Goal: Contribute content: Contribute content

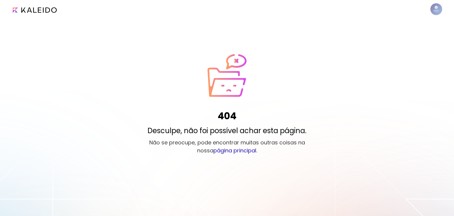
click at [226, 150] on link "página principal" at bounding box center [234, 150] width 43 height 7
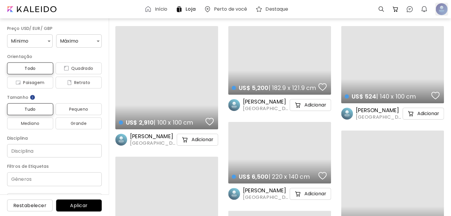
click at [441, 11] on div at bounding box center [441, 9] width 13 height 13
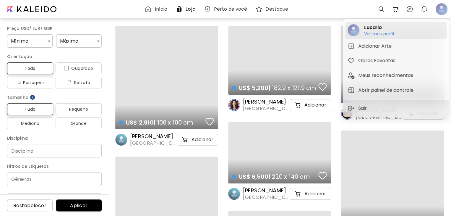
click at [393, 27] on h2 "Lucario" at bounding box center [379, 27] width 30 height 7
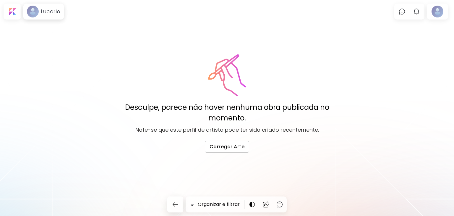
click at [119, 73] on div "Desculpe, parece não haver nenhuma obra publicada no momento. Note-se que este …" at bounding box center [227, 103] width 454 height 98
click at [225, 145] on span "Carregar Arte" at bounding box center [227, 146] width 35 height 6
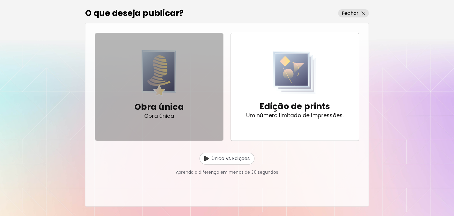
click at [186, 95] on span "Obra única Obra única" at bounding box center [159, 86] width 119 height 73
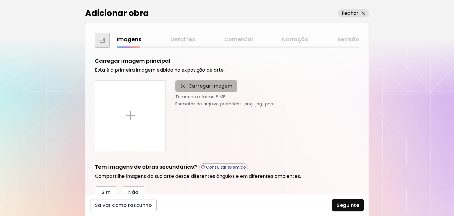
click at [186, 91] on span "Carregar imagem" at bounding box center [206, 86] width 62 height 12
click at [0, 0] on input "Carregar imagem" at bounding box center [0, 0] width 0 height 0
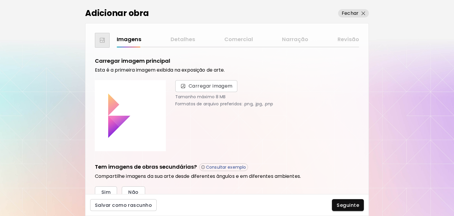
click at [189, 141] on div "Carregar imagem Tamanho máximo 8 MB Formatos de arquivo preferidos: .png, .jpg,…" at bounding box center [263, 115] width 191 height 71
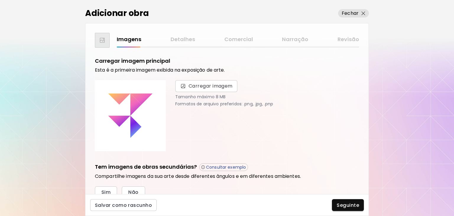
scroll to position [30, 0]
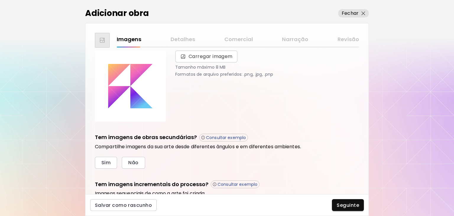
click at [210, 100] on div "Carregar imagem Tamanho máximo 8 MB Formatos de arquivo preferidos: .png, .jpg,…" at bounding box center [263, 86] width 191 height 71
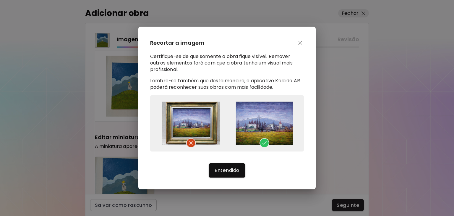
click at [302, 43] on img "button" at bounding box center [301, 43] width 4 height 4
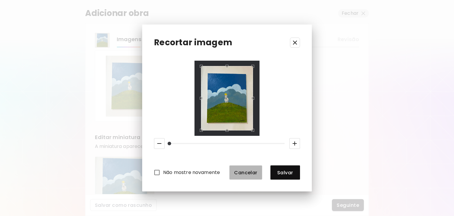
click at [229, 170] on button "Cancelar" at bounding box center [245, 172] width 33 height 14
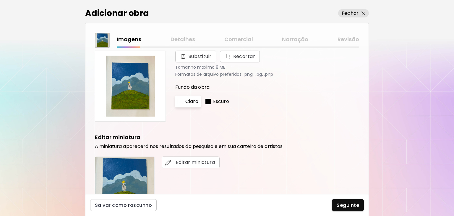
click at [240, 172] on div "Editar miniatura" at bounding box center [227, 186] width 264 height 60
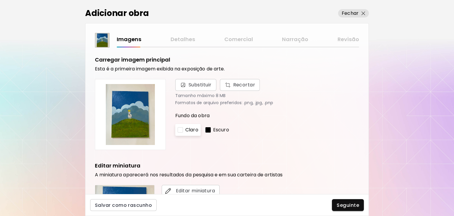
scroll to position [0, 0]
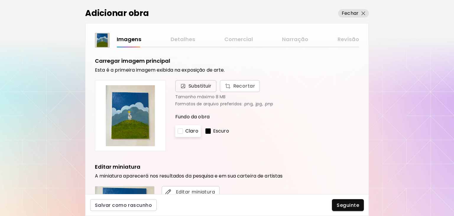
click at [196, 88] on span "Substituir" at bounding box center [200, 85] width 23 height 7
click at [0, 0] on input "Substituir Recortar" at bounding box center [0, 0] width 0 height 0
click at [322, 92] on div "Substituir Recortar Tamanho máximo 8 MB Formatos de arquivo preferidos: .png, .…" at bounding box center [267, 93] width 184 height 26
click at [130, 46] on div "Imagens Detalhes Comercial Narração Revisão" at bounding box center [238, 41] width 242 height 12
click at [187, 84] on span "Substituir" at bounding box center [196, 85] width 32 height 7
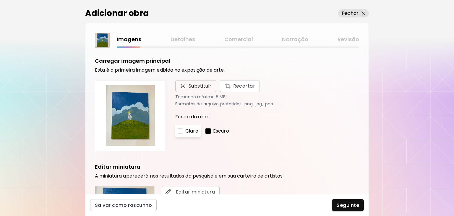
click at [0, 0] on input "Substituir Recortar" at bounding box center [0, 0] width 0 height 0
click at [131, 109] on img at bounding box center [130, 115] width 61 height 61
drag, startPoint x: 216, startPoint y: 150, endPoint x: 192, endPoint y: 143, distance: 24.4
click at [215, 150] on div "Substituir Recortar Tamanho máximo 8 MB Formatos de arquivo preferidos: .png, .…" at bounding box center [263, 115] width 191 height 71
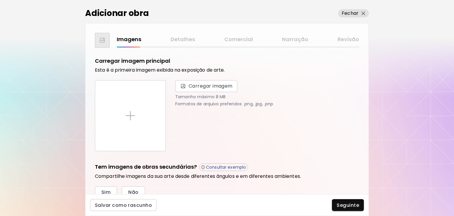
click at [396, 197] on div "Adicionar obra Fechar Imagens Detalhes Comercial Narração Revisão Carregar imag…" at bounding box center [227, 108] width 454 height 216
click at [410, 70] on div "Adicionar obra Fechar Imagens Detalhes Comercial Narração Revisão Carregar imag…" at bounding box center [227, 108] width 454 height 216
click at [193, 89] on span "Carregar imagem" at bounding box center [211, 85] width 44 height 7
click at [0, 0] on input "Carregar imagem" at bounding box center [0, 0] width 0 height 0
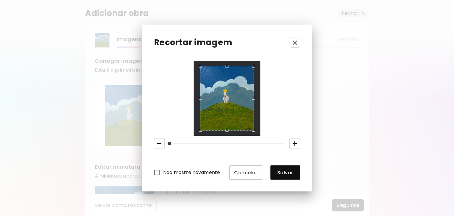
drag, startPoint x: 169, startPoint y: 145, endPoint x: 162, endPoint y: 146, distance: 7.2
click at [163, 146] on div at bounding box center [227, 143] width 151 height 15
click at [160, 146] on icon "button" at bounding box center [159, 143] width 7 height 7
click at [295, 40] on icon "button" at bounding box center [294, 42] width 7 height 7
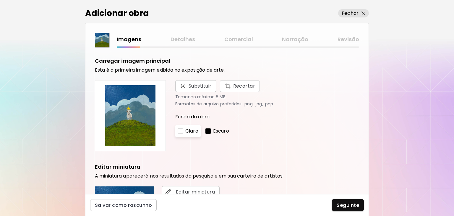
click at [194, 132] on p "Claro" at bounding box center [191, 130] width 13 height 7
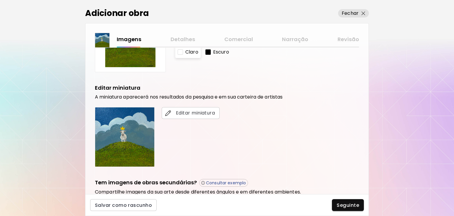
scroll to position [89, 0]
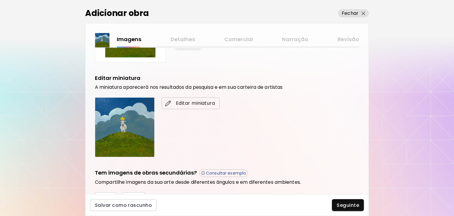
click at [185, 107] on button "Editar miniatura" at bounding box center [191, 103] width 58 height 12
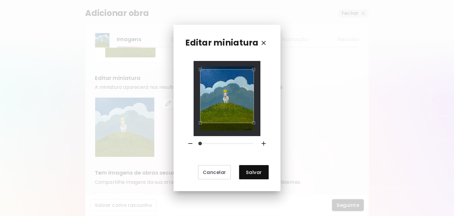
click at [238, 100] on div "Use the arrow keys to move the crop selection area" at bounding box center [227, 96] width 54 height 54
click at [265, 169] on button "Salvar" at bounding box center [254, 172] width 30 height 14
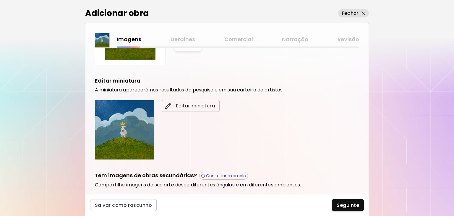
scroll to position [166, 0]
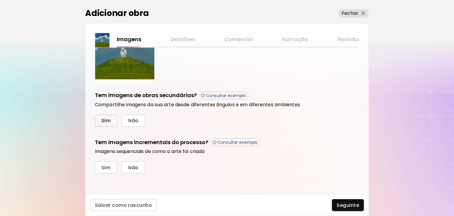
click at [109, 121] on span "Sim" at bounding box center [105, 120] width 9 height 6
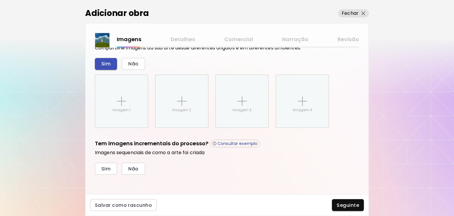
scroll to position [224, 0]
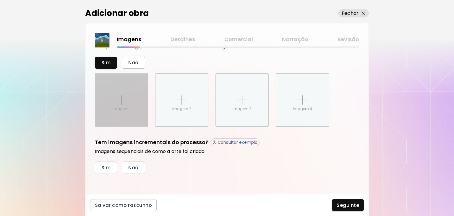
click at [112, 115] on div "Imagem 1" at bounding box center [121, 100] width 53 height 53
click at [0, 0] on input "Imagem 1" at bounding box center [0, 0] width 0 height 0
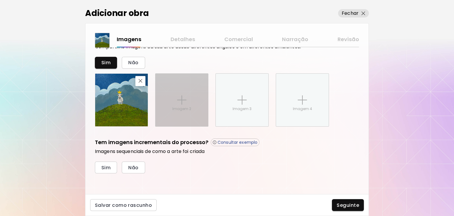
click at [189, 101] on div "Imagem 2" at bounding box center [181, 100] width 53 height 53
click at [0, 0] on input "Imagem 2" at bounding box center [0, 0] width 0 height 0
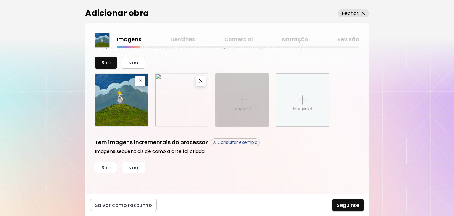
click at [242, 100] on img at bounding box center [241, 99] width 9 height 9
click at [0, 0] on input "Imagem 3" at bounding box center [0, 0] width 0 height 0
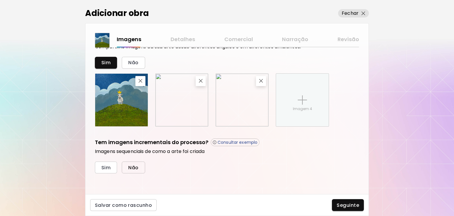
click at [132, 168] on span "Não" at bounding box center [133, 167] width 10 height 6
click at [183, 170] on div "Sim Não" at bounding box center [227, 167] width 264 height 12
click at [186, 40] on div "Imagens Detalhes Comercial Narração Revisão" at bounding box center [238, 39] width 242 height 9
click at [337, 205] on span "Seguinte" at bounding box center [348, 205] width 22 height 6
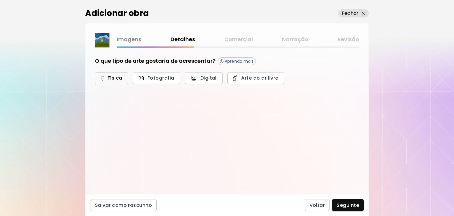
click at [118, 81] on span "Física" at bounding box center [111, 78] width 20 height 6
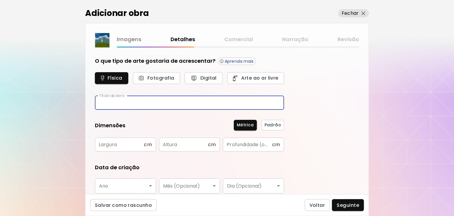
click at [151, 102] on input "text" at bounding box center [189, 103] width 189 height 14
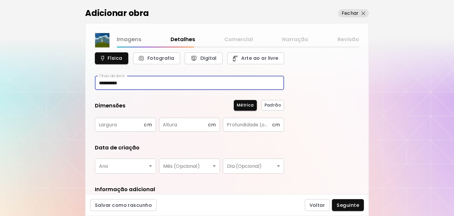
scroll to position [30, 0]
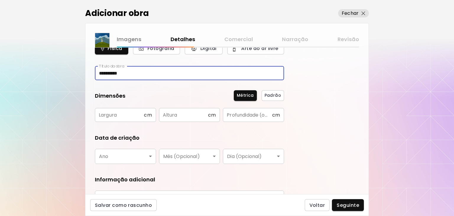
type input "**********"
click at [126, 118] on input "text" at bounding box center [119, 115] width 49 height 14
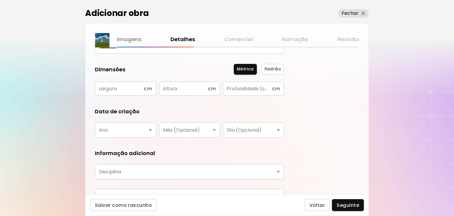
scroll to position [59, 0]
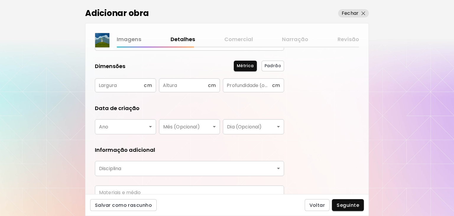
click at [127, 129] on body "**********" at bounding box center [227, 108] width 454 height 216
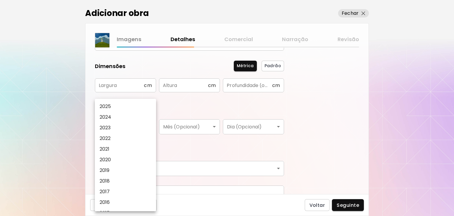
click at [118, 108] on li "2025" at bounding box center [127, 106] width 64 height 11
type input "****"
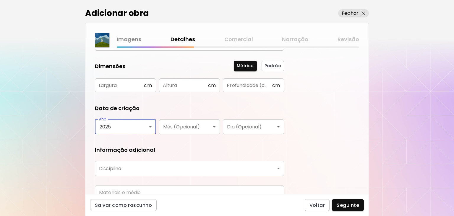
click at [170, 128] on body "**********" at bounding box center [227, 108] width 454 height 216
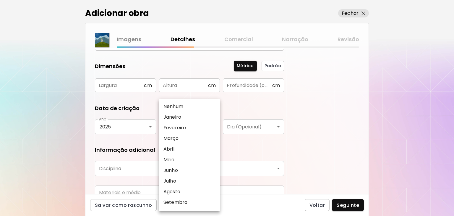
click at [317, 204] on div at bounding box center [227, 108] width 454 height 216
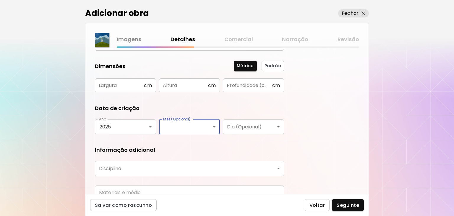
click at [317, 204] on span "Voltar" at bounding box center [317, 205] width 16 height 6
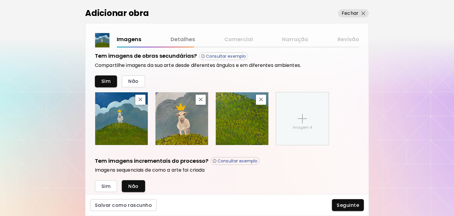
scroll to position [224, 0]
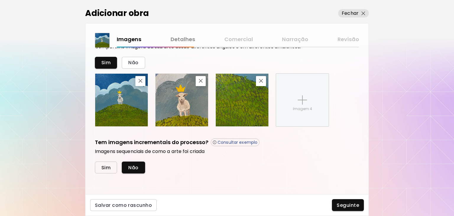
click at [106, 171] on button "Sim" at bounding box center [106, 167] width 22 height 12
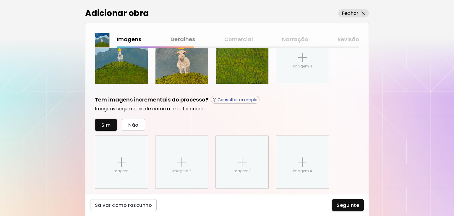
scroll to position [342, 0]
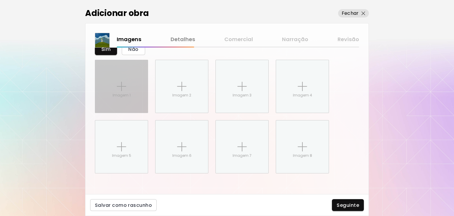
click at [121, 102] on div "Imagem 1" at bounding box center [121, 86] width 53 height 53
click at [0, 0] on input "Imagem 1" at bounding box center [0, 0] width 0 height 0
click at [134, 94] on div "Imagem 1" at bounding box center [121, 86] width 53 height 53
click at [0, 0] on input "Imagem 1" at bounding box center [0, 0] width 0 height 0
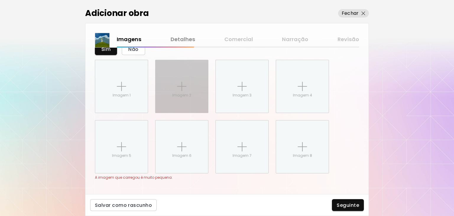
scroll to position [349, 0]
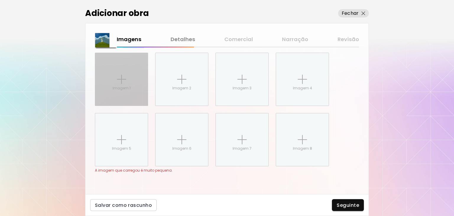
click at [142, 78] on div "Imagem 1" at bounding box center [121, 79] width 53 height 53
click at [0, 0] on input "Imagem 1" at bounding box center [0, 0] width 0 height 0
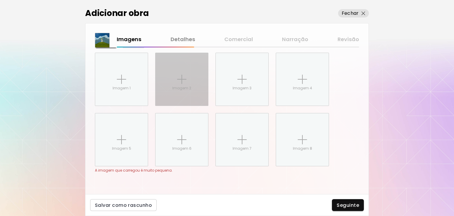
click at [168, 90] on div "Imagem 2" at bounding box center [181, 79] width 53 height 53
click at [0, 0] on input "Imagem 2" at bounding box center [0, 0] width 0 height 0
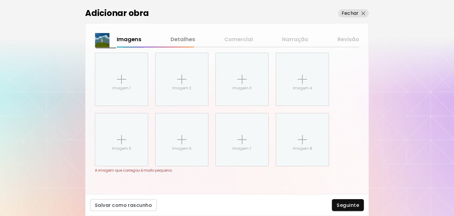
click at [153, 117] on div "Imagem 1 Imagem 2 Imagem 3 Imagem 4 Imagem 5 Imagem 6 Imagem 7 Imagem 8" at bounding box center [227, 109] width 264 height 113
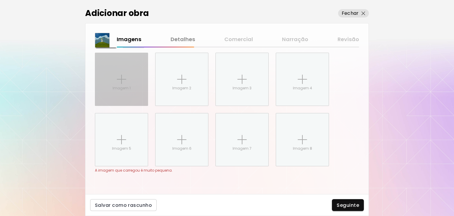
click at [132, 96] on div "Imagem 1" at bounding box center [121, 79] width 53 height 53
click at [0, 0] on input "Imagem 1" at bounding box center [0, 0] width 0 height 0
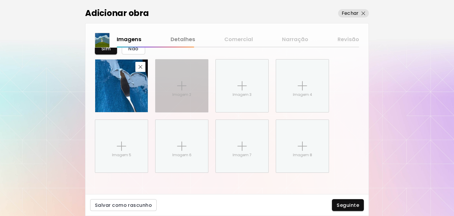
scroll to position [342, 0]
click at [181, 90] on div "Imagem 2" at bounding box center [181, 86] width 53 height 53
click at [0, 0] on input "Imagem 2" at bounding box center [0, 0] width 0 height 0
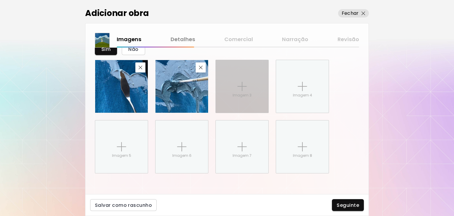
click at [240, 87] on img at bounding box center [241, 86] width 9 height 9
click at [0, 0] on input "Imagem 3" at bounding box center [0, 0] width 0 height 0
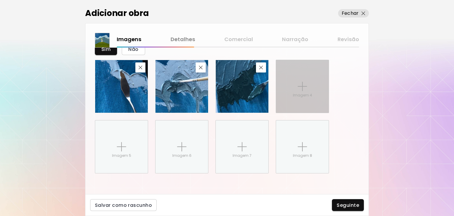
click at [292, 90] on div "Imagem 4" at bounding box center [302, 86] width 53 height 53
click at [0, 0] on input "Imagem 4" at bounding box center [0, 0] width 0 height 0
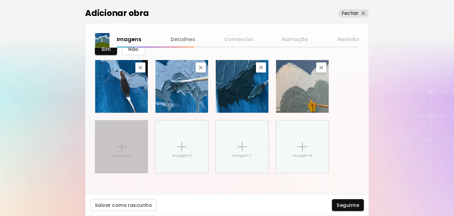
click at [118, 141] on div "Imagem 5" at bounding box center [121, 146] width 53 height 53
click at [0, 0] on input "Imagem 5" at bounding box center [0, 0] width 0 height 0
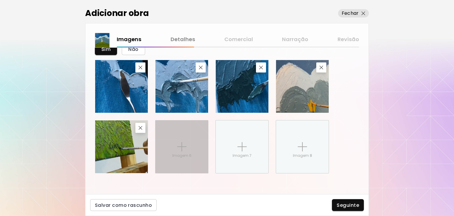
click at [200, 192] on div "Carregar imagem principal Esta é a primeira imagem exibida na exposição de arte…" at bounding box center [226, 121] width 283 height 146
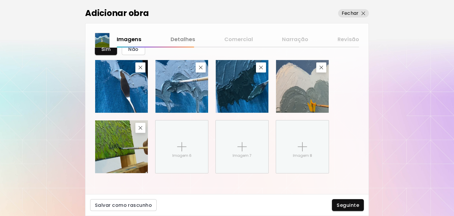
scroll to position [341, 0]
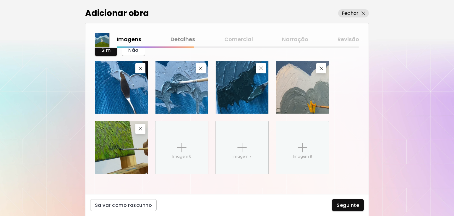
click at [350, 207] on span "Seguinte" at bounding box center [348, 205] width 22 height 6
click at [336, 204] on div at bounding box center [227, 108] width 454 height 216
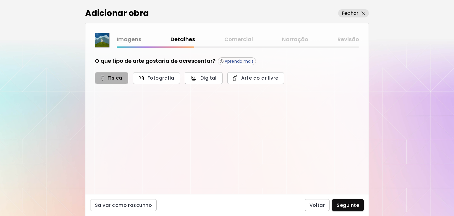
click at [118, 80] on span "Física" at bounding box center [111, 78] width 20 height 6
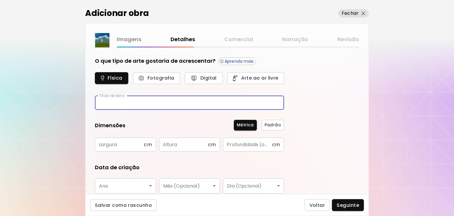
click at [129, 100] on input "text" at bounding box center [189, 103] width 189 height 14
type input "**********"
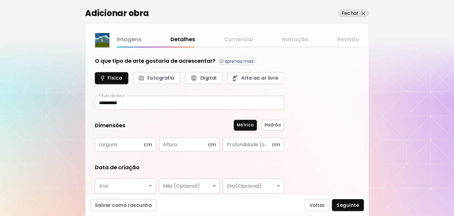
click at [126, 127] on div "Dimensões Métrica Padrão" at bounding box center [189, 125] width 189 height 9
click at [116, 146] on input "text" at bounding box center [119, 144] width 49 height 14
type input "**"
click at [184, 148] on input "text" at bounding box center [183, 144] width 49 height 14
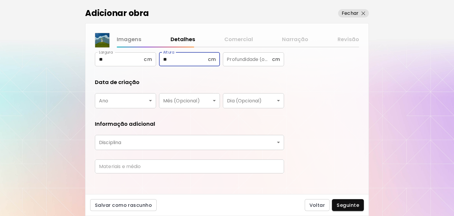
scroll to position [87, 0]
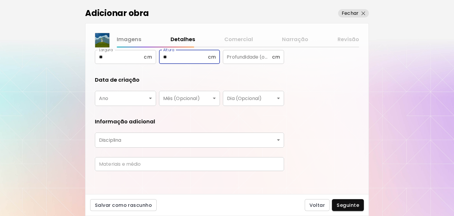
type input "**"
click at [131, 97] on body "**********" at bounding box center [227, 108] width 454 height 216
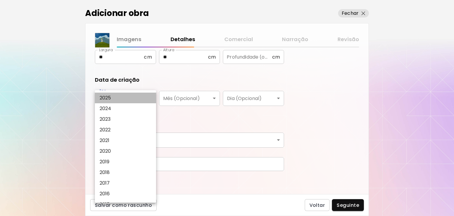
click at [115, 101] on li "2025" at bounding box center [127, 98] width 64 height 11
type input "****"
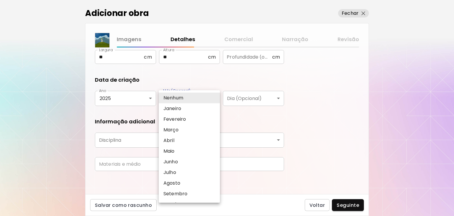
click at [216, 100] on body "**********" at bounding box center [227, 108] width 454 height 216
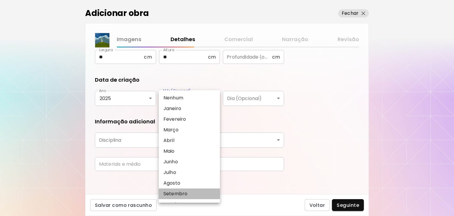
click at [202, 196] on li "Setembro" at bounding box center [191, 193] width 64 height 11
type input "********"
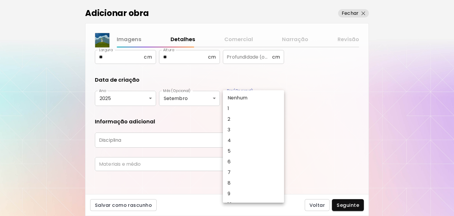
click at [260, 98] on body "**********" at bounding box center [227, 108] width 454 height 216
click at [231, 133] on li "3" at bounding box center [255, 129] width 64 height 11
type input "*"
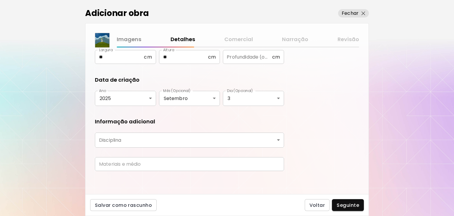
click at [213, 121] on div "Informação adicional" at bounding box center [189, 122] width 189 height 8
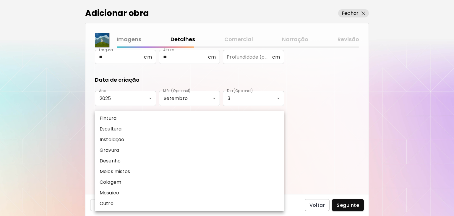
click at [140, 139] on body "**********" at bounding box center [227, 108] width 454 height 216
click at [124, 120] on li "Pintura" at bounding box center [189, 118] width 189 height 11
type input "********"
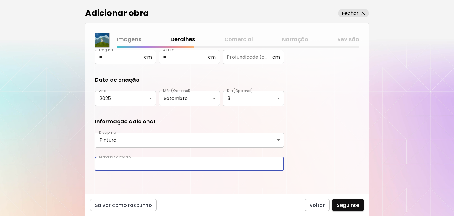
click at [143, 163] on input "text" at bounding box center [189, 164] width 189 height 14
type input "**********"
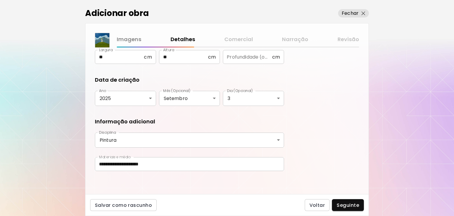
click at [118, 172] on div "**********" at bounding box center [189, 166] width 189 height 19
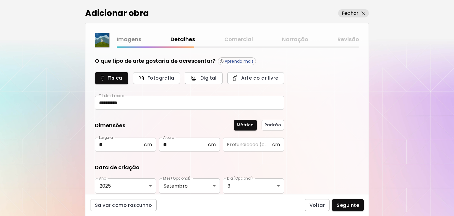
scroll to position [0, 0]
click at [351, 203] on span "Seguinte" at bounding box center [348, 205] width 22 height 6
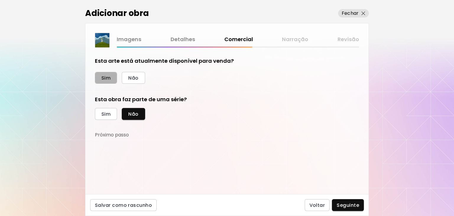
click at [111, 79] on button "Sim" at bounding box center [106, 78] width 22 height 12
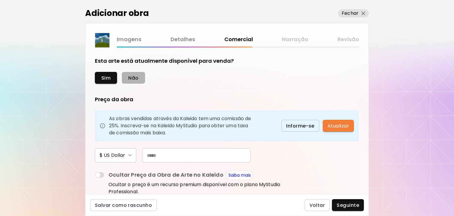
click at [129, 77] on span "Não" at bounding box center [133, 78] width 10 height 6
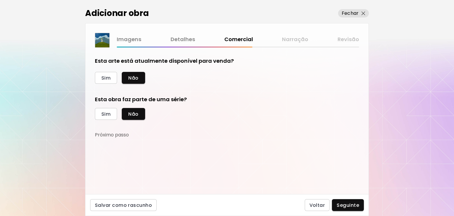
click at [199, 86] on div "Esta arte está atualmente disponível para venda? Sim Não Esta obra faz parte de…" at bounding box center [189, 97] width 189 height 81
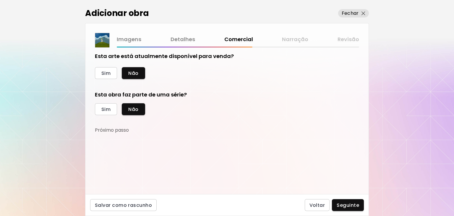
scroll to position [9, 0]
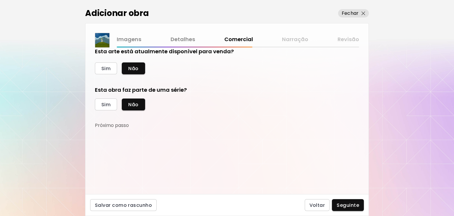
click at [136, 140] on form "Esta arte está atualmente disponível para venda? Sim Não Esta obra faz parte de…" at bounding box center [227, 111] width 264 height 127
click at [354, 205] on span "Seguinte" at bounding box center [348, 205] width 22 height 6
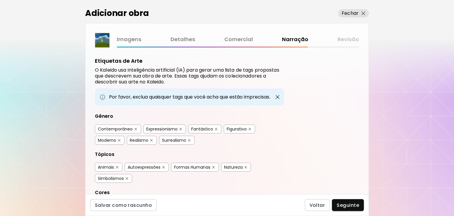
click at [234, 127] on div "Figurativo" at bounding box center [237, 129] width 20 height 6
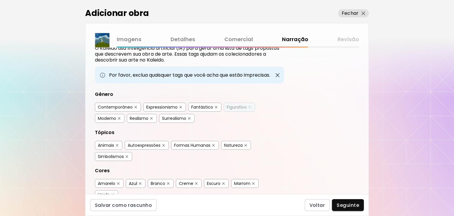
scroll to position [59, 0]
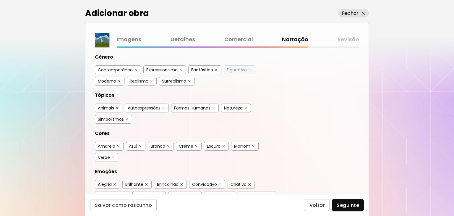
click at [105, 107] on div "Animais" at bounding box center [106, 108] width 16 height 6
click at [145, 108] on div "Autoexpressões" at bounding box center [144, 108] width 33 height 6
click at [129, 145] on div "Azul" at bounding box center [133, 146] width 8 height 6
click at [154, 145] on div "Branco" at bounding box center [158, 146] width 14 height 6
click at [110, 154] on div "Verde" at bounding box center [104, 157] width 12 height 6
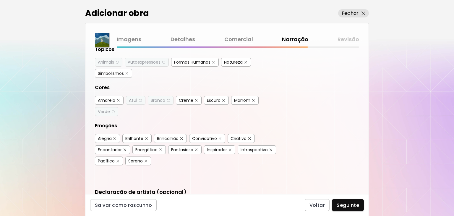
scroll to position [118, 0]
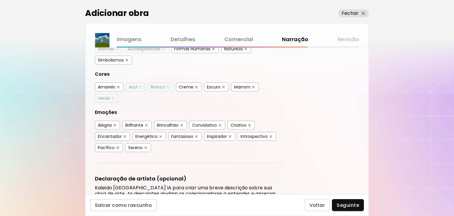
click at [104, 133] on div "Encantador" at bounding box center [110, 136] width 24 height 6
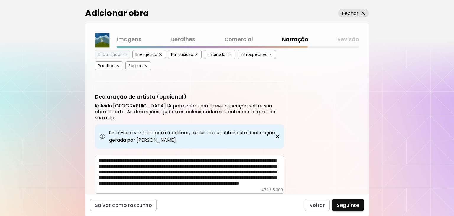
scroll to position [0, 0]
click at [348, 204] on span "Seguinte" at bounding box center [348, 205] width 22 height 6
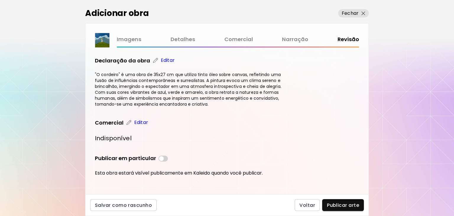
scroll to position [388, 0]
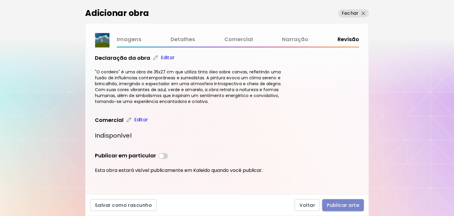
click at [339, 204] on span "Publicar arte" at bounding box center [343, 205] width 32 height 6
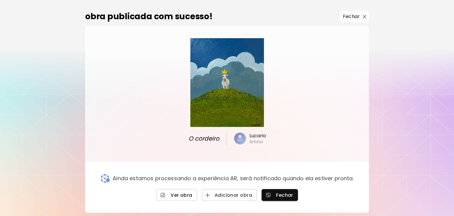
click at [176, 197] on span "Ver obra" at bounding box center [177, 195] width 32 height 6
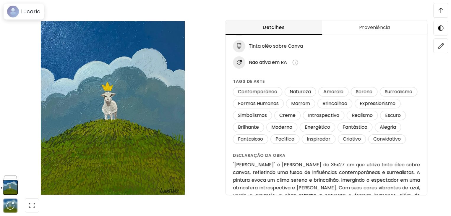
scroll to position [75, 0]
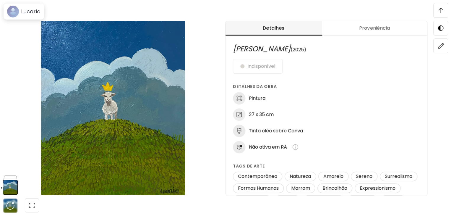
click at [113, 102] on img at bounding box center [113, 107] width 176 height 173
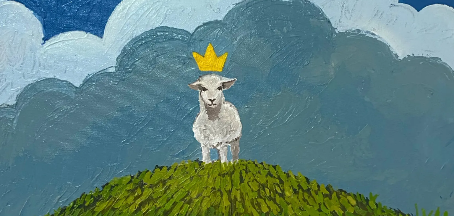
click at [225, 107] on img at bounding box center [227, 125] width 454 height 547
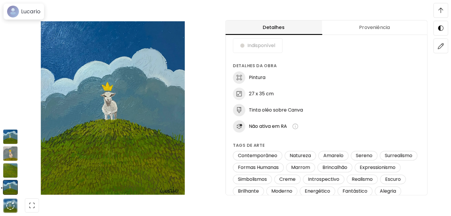
click at [11, 156] on img at bounding box center [10, 153] width 15 height 15
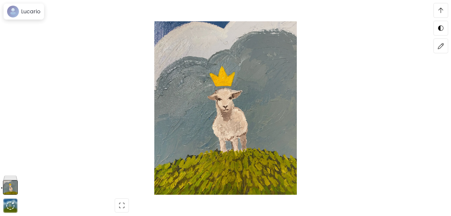
click at [219, 108] on img at bounding box center [225, 107] width 401 height 173
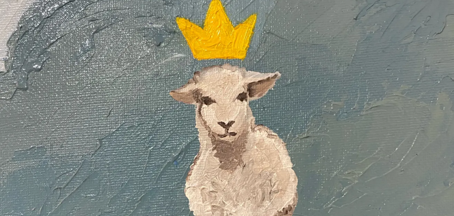
click at [231, 109] on img at bounding box center [227, 128] width 454 height 553
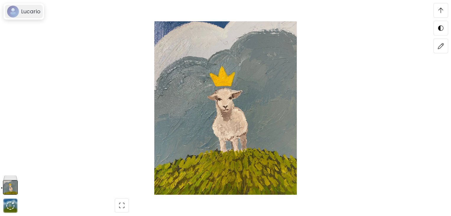
click at [25, 12] on h6 "Lucario" at bounding box center [30, 11] width 19 height 7
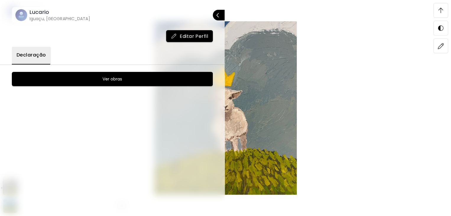
click at [23, 16] on image at bounding box center [21, 15] width 12 height 12
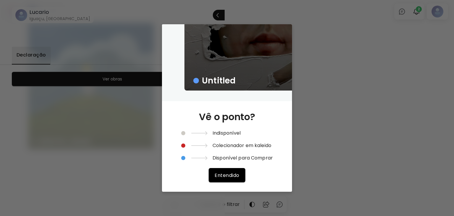
click at [240, 171] on button "Entendido" at bounding box center [227, 175] width 36 height 14
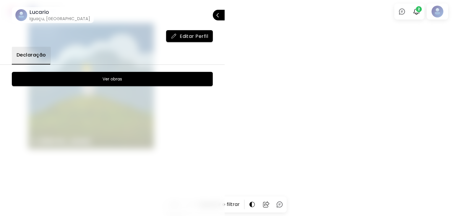
click at [26, 14] on image at bounding box center [21, 15] width 12 height 12
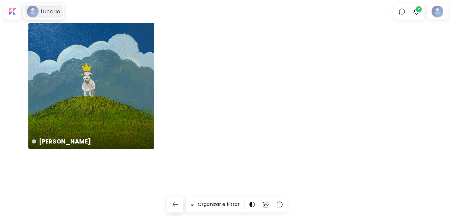
click at [38, 12] on image at bounding box center [33, 12] width 12 height 12
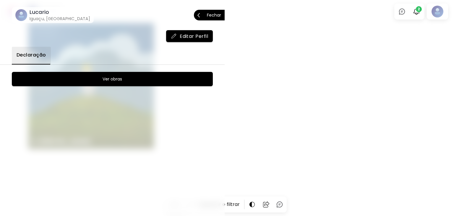
click at [176, 32] on button "Editar Perfil" at bounding box center [189, 36] width 47 height 12
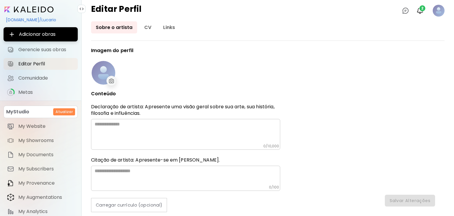
type input "******"
type input "**********"
click at [108, 81] on div at bounding box center [111, 81] width 10 height 10
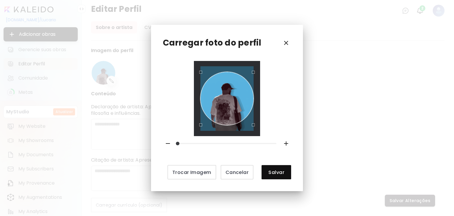
click at [150, 124] on div "Carregar foto do perfil Trocar Imagem Cancelar Salvar" at bounding box center [227, 108] width 454 height 216
click at [128, 123] on div "Carregar foto do perfil Trocar Imagem Cancelar Salvar" at bounding box center [227, 108] width 454 height 216
click at [233, 102] on div "Use the arrow keys to move the crop selection area" at bounding box center [226, 102] width 53 height 53
click at [246, 125] on div at bounding box center [226, 98] width 53 height 65
click at [228, 111] on div "Use the arrow keys to move the crop selection area" at bounding box center [227, 104] width 46 height 46
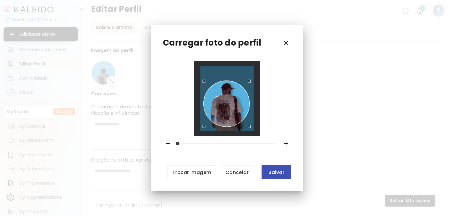
click at [279, 173] on span "Salvar" at bounding box center [276, 172] width 20 height 6
click at [280, 172] on span "Salvar" at bounding box center [276, 172] width 20 height 6
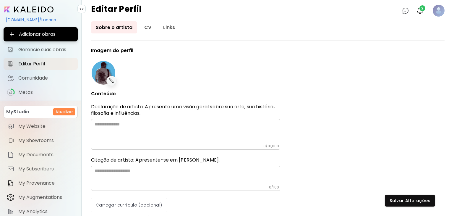
click at [144, 129] on textarea at bounding box center [188, 132] width 186 height 22
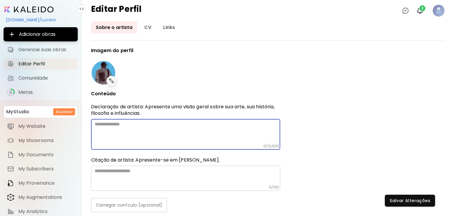
click at [133, 123] on textarea at bounding box center [188, 132] width 186 height 22
click at [113, 82] on img at bounding box center [111, 80] width 7 height 7
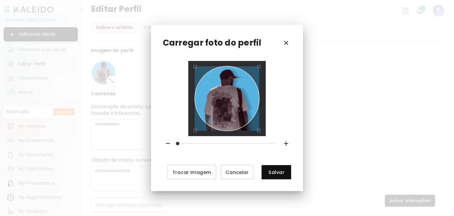
click at [226, 96] on div "Use the arrow keys to move the crop selection area" at bounding box center [227, 98] width 65 height 65
click at [226, 98] on div "Use the arrow keys to move the crop selection area" at bounding box center [227, 98] width 65 height 65
click at [288, 42] on icon "button" at bounding box center [286, 42] width 7 height 7
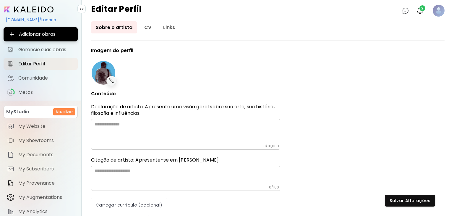
click at [127, 127] on textarea at bounding box center [188, 132] width 186 height 22
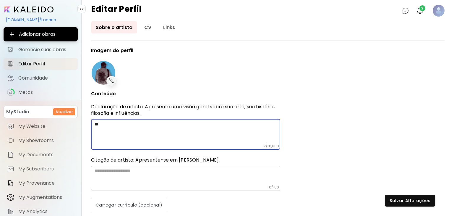
type textarea "*"
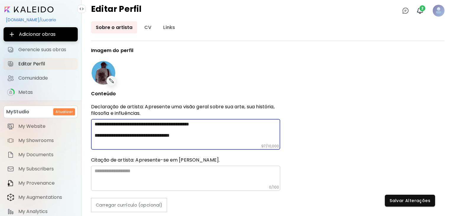
click at [212, 132] on textarea "**********" at bounding box center [188, 132] width 186 height 22
click at [201, 134] on textarea "**********" at bounding box center [188, 132] width 186 height 22
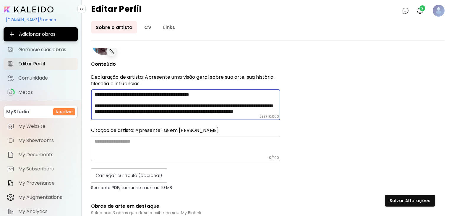
scroll to position [17, 0]
click at [190, 101] on textarea "**********" at bounding box center [188, 103] width 186 height 22
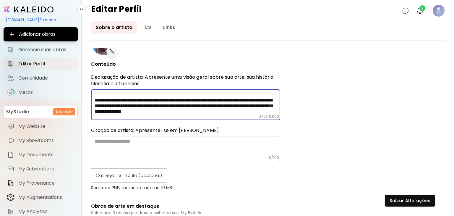
click at [186, 102] on textarea "**********" at bounding box center [188, 103] width 186 height 22
click at [245, 106] on textarea "**********" at bounding box center [188, 103] width 186 height 22
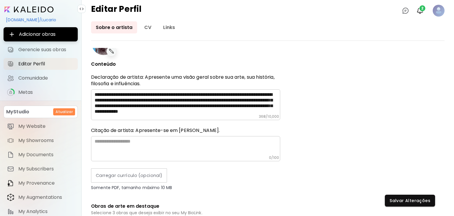
drag, startPoint x: 180, startPoint y: 112, endPoint x: 294, endPoint y: 69, distance: 122.5
click at [294, 69] on div "**********" at bounding box center [267, 131] width 353 height 167
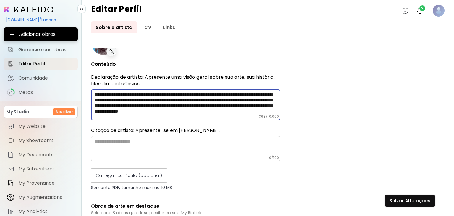
click at [192, 111] on textarea "**********" at bounding box center [188, 103] width 186 height 22
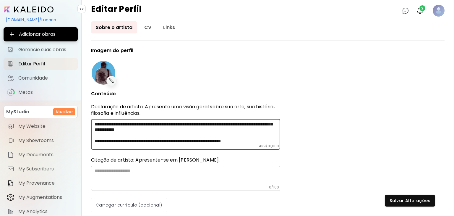
scroll to position [34, 0]
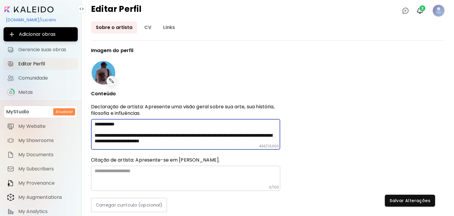
click at [203, 144] on div "**********" at bounding box center [185, 134] width 189 height 31
click at [205, 142] on textarea "**********" at bounding box center [188, 132] width 186 height 22
click at [221, 143] on div "**********" at bounding box center [185, 134] width 189 height 31
click at [223, 142] on textarea "**********" at bounding box center [188, 132] width 186 height 22
drag, startPoint x: 157, startPoint y: 142, endPoint x: 166, endPoint y: 140, distance: 8.5
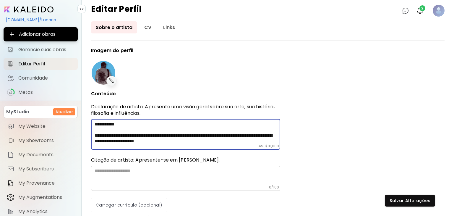
click at [160, 142] on textarea "**********" at bounding box center [188, 132] width 186 height 22
drag, startPoint x: 183, startPoint y: 140, endPoint x: 187, endPoint y: 139, distance: 4.4
click at [184, 140] on textarea "**********" at bounding box center [188, 132] width 186 height 22
click at [251, 141] on textarea "**********" at bounding box center [188, 132] width 186 height 22
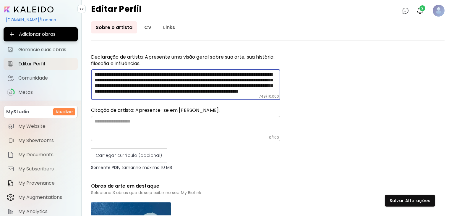
scroll to position [59, 0]
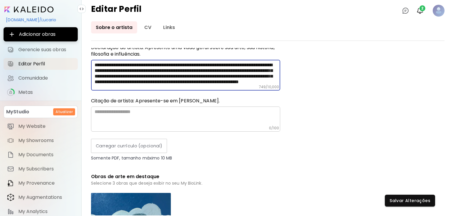
type textarea "**********"
click at [146, 117] on textarea at bounding box center [188, 117] width 186 height 17
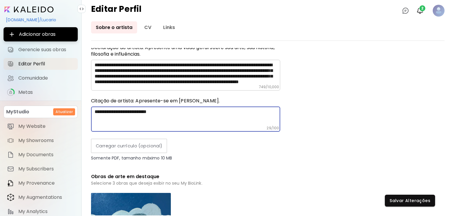
scroll to position [0, 0]
type textarea "*"
click at [285, 163] on div "**********" at bounding box center [267, 131] width 353 height 167
drag, startPoint x: 168, startPoint y: 114, endPoint x: 147, endPoint y: 112, distance: 21.1
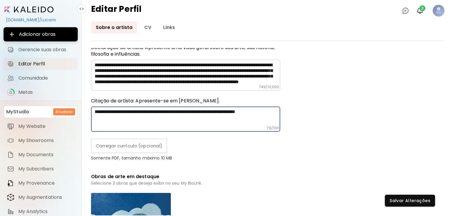
click at [147, 112] on textarea "**********" at bounding box center [188, 117] width 186 height 17
type textarea "**********"
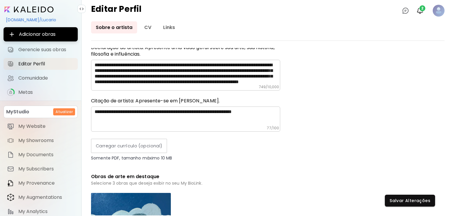
click at [206, 141] on div "Carregar currículo (opcional)" at bounding box center [185, 146] width 189 height 14
click at [185, 139] on div "Carregar currículo (opcional)" at bounding box center [185, 146] width 189 height 14
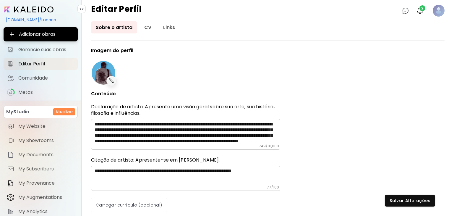
scroll to position [8, 0]
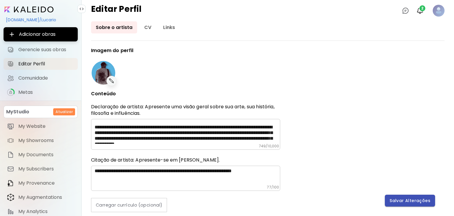
click at [396, 197] on span "Salvar Alterações" at bounding box center [410, 200] width 41 height 6
click at [421, 10] on span "2" at bounding box center [422, 8] width 6 height 6
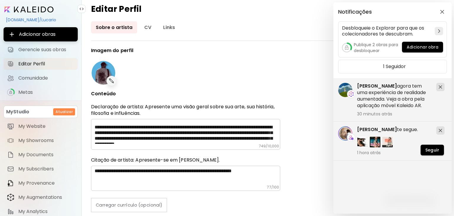
click at [228, 34] on div "Notificações Desbloqueie o Explorar para que os colecionadores te descubram. Pu…" at bounding box center [227, 108] width 454 height 216
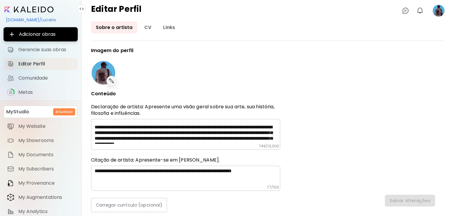
click at [436, 11] on image at bounding box center [439, 11] width 12 height 12
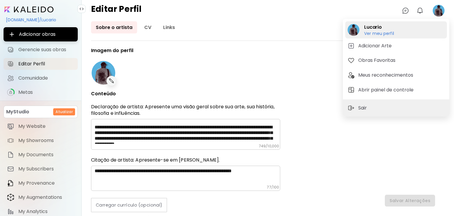
click at [372, 31] on h6 "Ver meu perfil" at bounding box center [379, 33] width 30 height 5
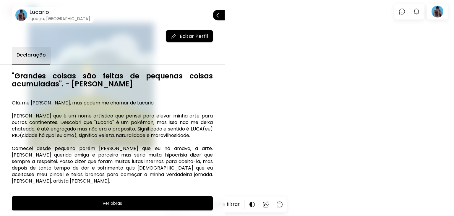
click at [410, 50] on div at bounding box center [227, 108] width 454 height 216
